Goal: Ask a question

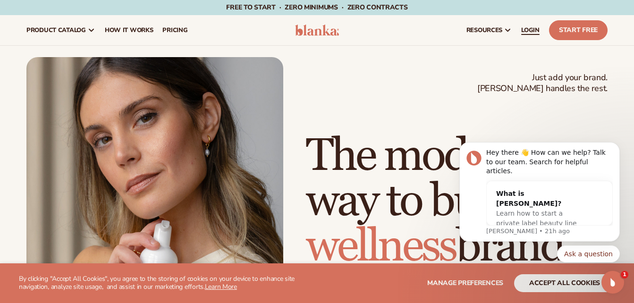
click at [528, 33] on span "LOGIN" at bounding box center [530, 30] width 18 height 8
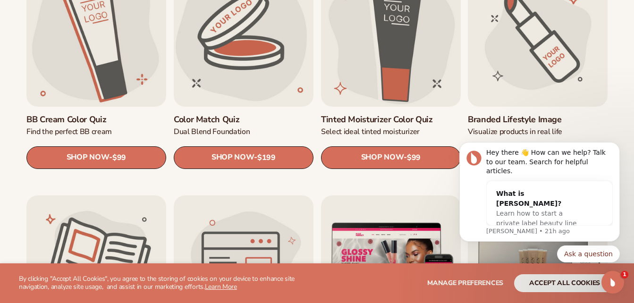
scroll to position [832, 0]
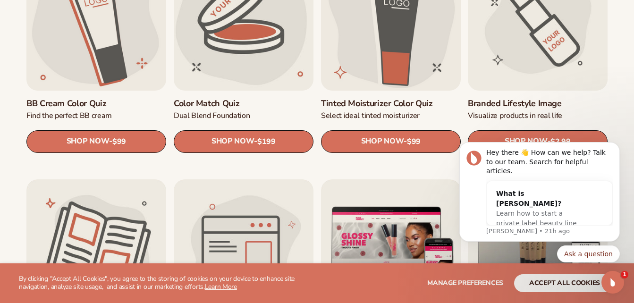
click at [514, 137] on body "Hey there 👋 How can we help? Talk to our team. Search for helpful articles. Wha…" at bounding box center [539, 199] width 181 height 150
click at [514, 140] on body "Hey there 👋 How can we help? Talk to our team. Search for helpful articles. Wha…" at bounding box center [539, 199] width 181 height 150
click at [515, 139] on body "Hey there 👋 How can we help? Talk to our team. Search for helpful articles. Wha…" at bounding box center [539, 199] width 181 height 150
click at [511, 104] on link "Branded Lifestyle Image" at bounding box center [538, 103] width 140 height 11
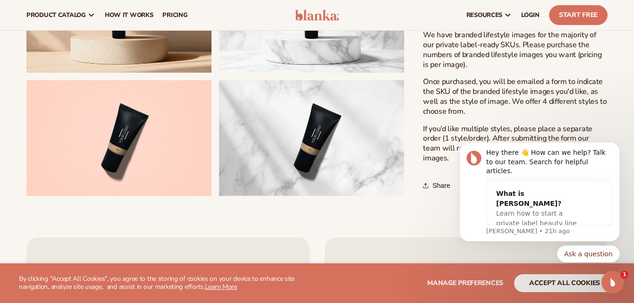
scroll to position [300, 0]
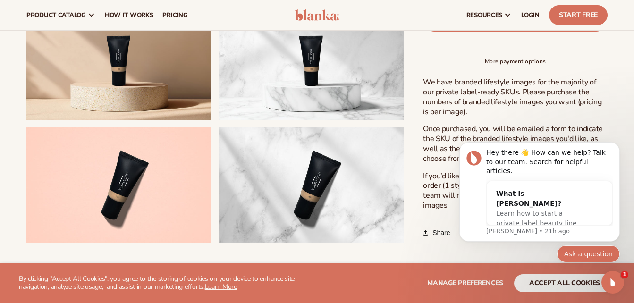
click at [572, 256] on button "Ask a question" at bounding box center [588, 253] width 63 height 17
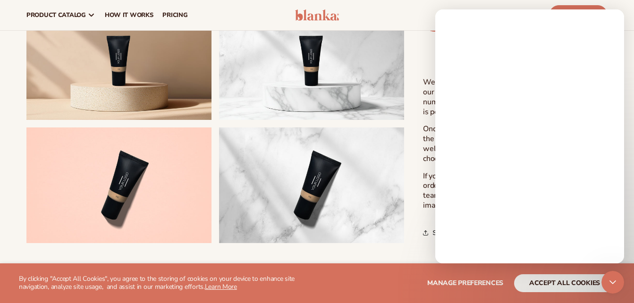
scroll to position [0, 0]
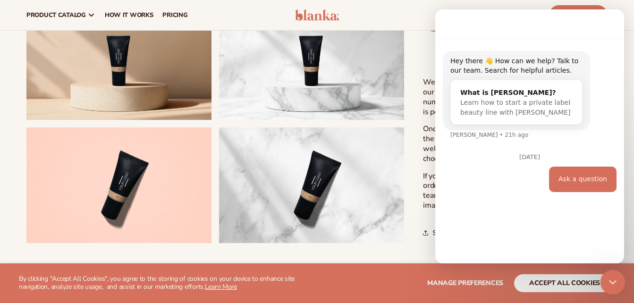
click at [609, 287] on div "Close Intercom Messenger" at bounding box center [611, 281] width 23 height 23
